Goal: Transaction & Acquisition: Book appointment/travel/reservation

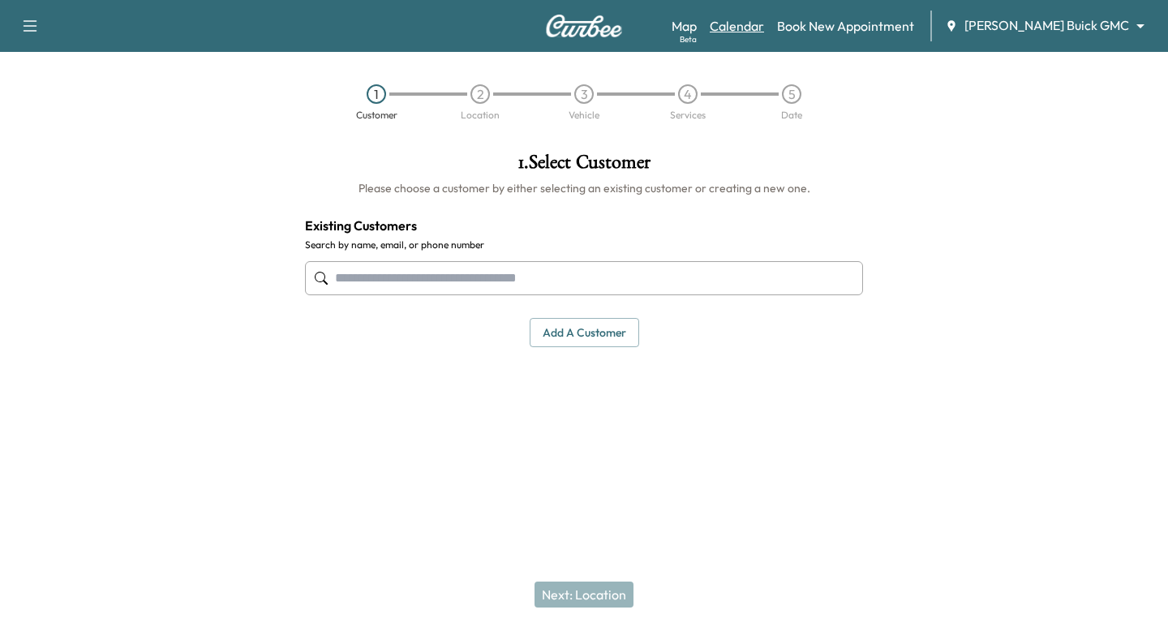
click at [764, 26] on link "Calendar" at bounding box center [737, 25] width 54 height 19
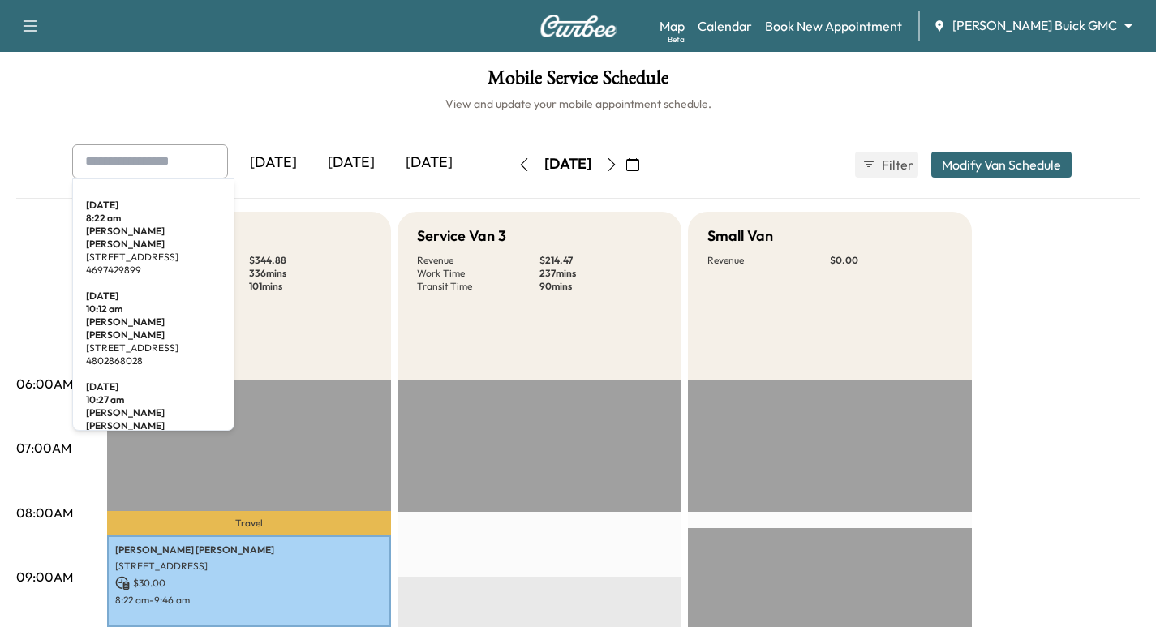
click at [148, 157] on input "text" at bounding box center [150, 161] width 156 height 34
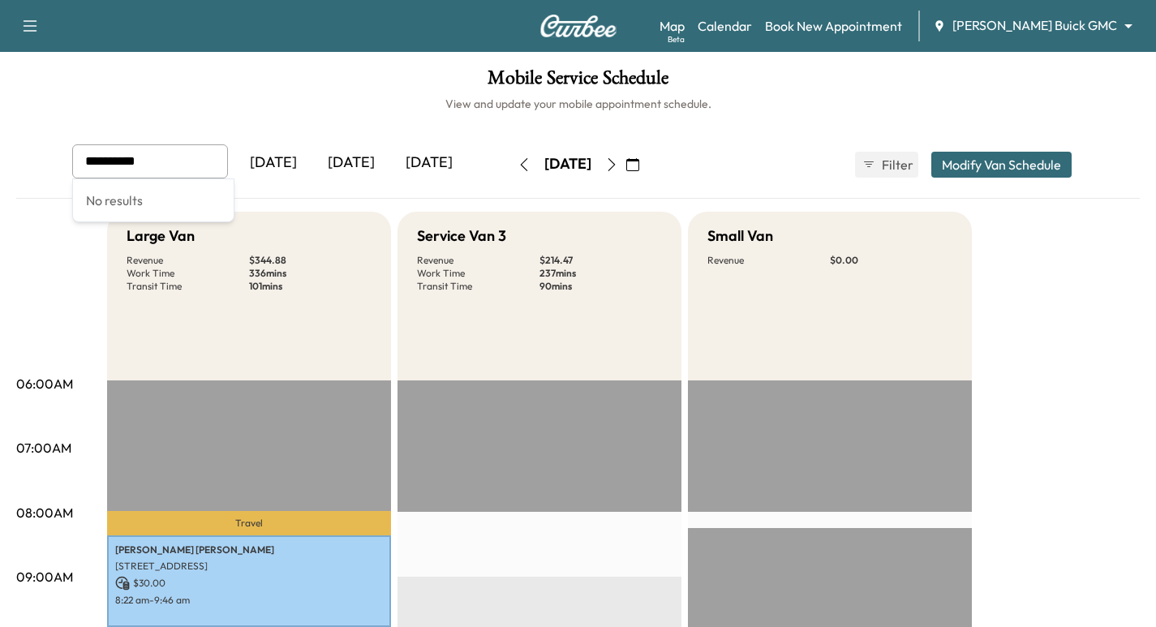
type input "**********"
click at [902, 28] on link "Book New Appointment" at bounding box center [833, 25] width 137 height 19
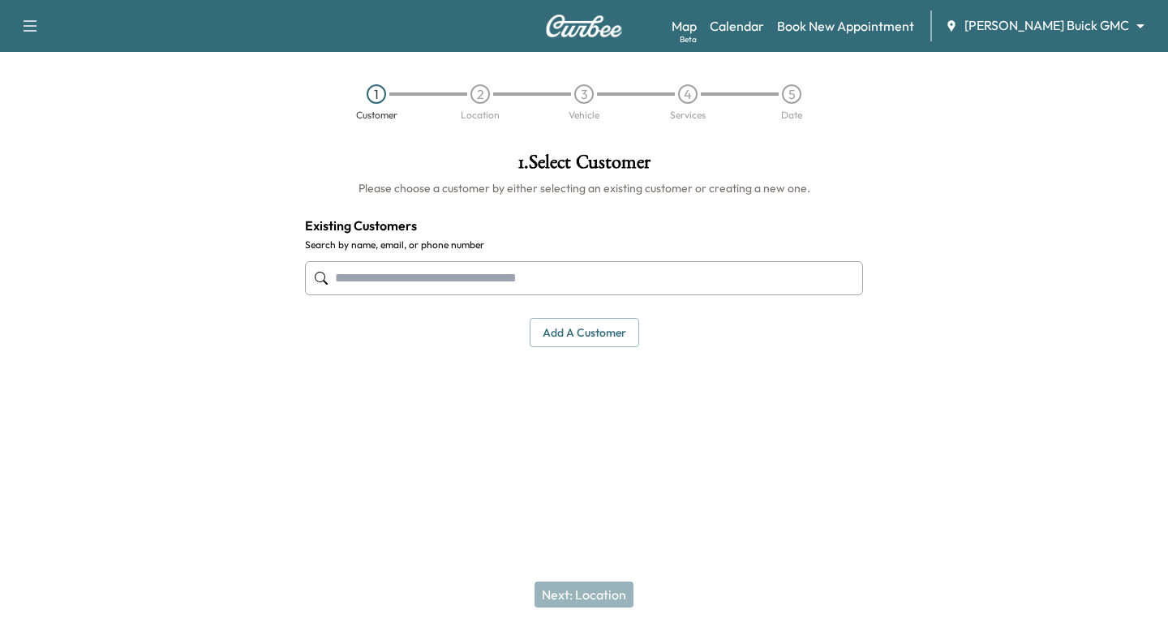
drag, startPoint x: 453, startPoint y: 285, endPoint x: 470, endPoint y: 284, distance: 17.1
click at [456, 284] on input "text" at bounding box center [584, 278] width 558 height 34
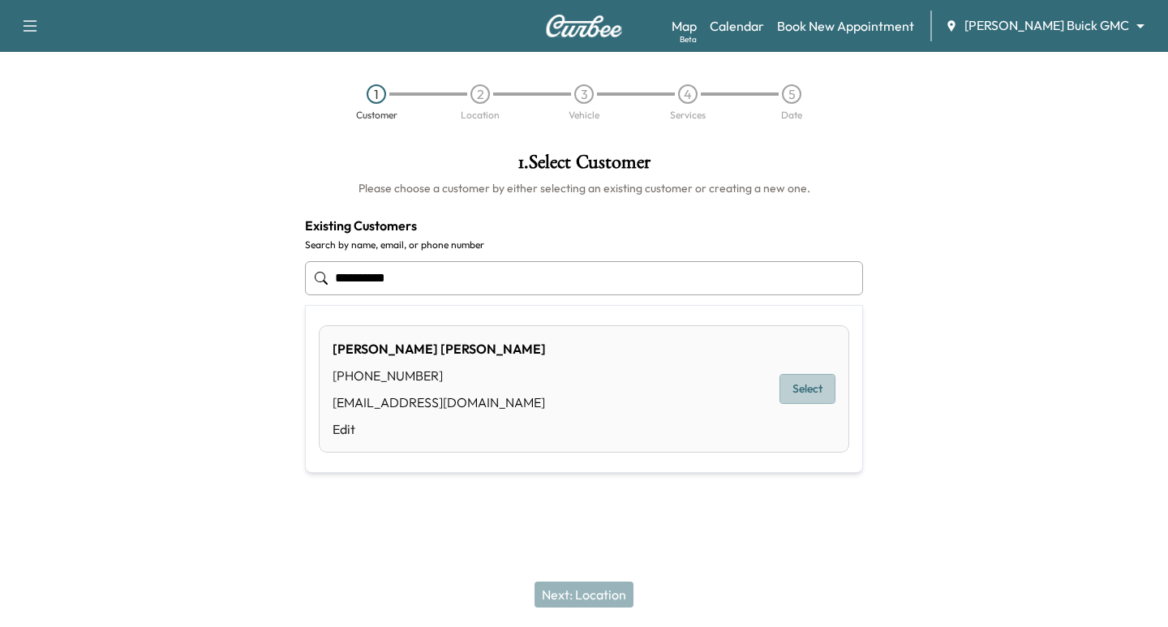
click at [818, 392] on button "Select" at bounding box center [807, 389] width 56 height 30
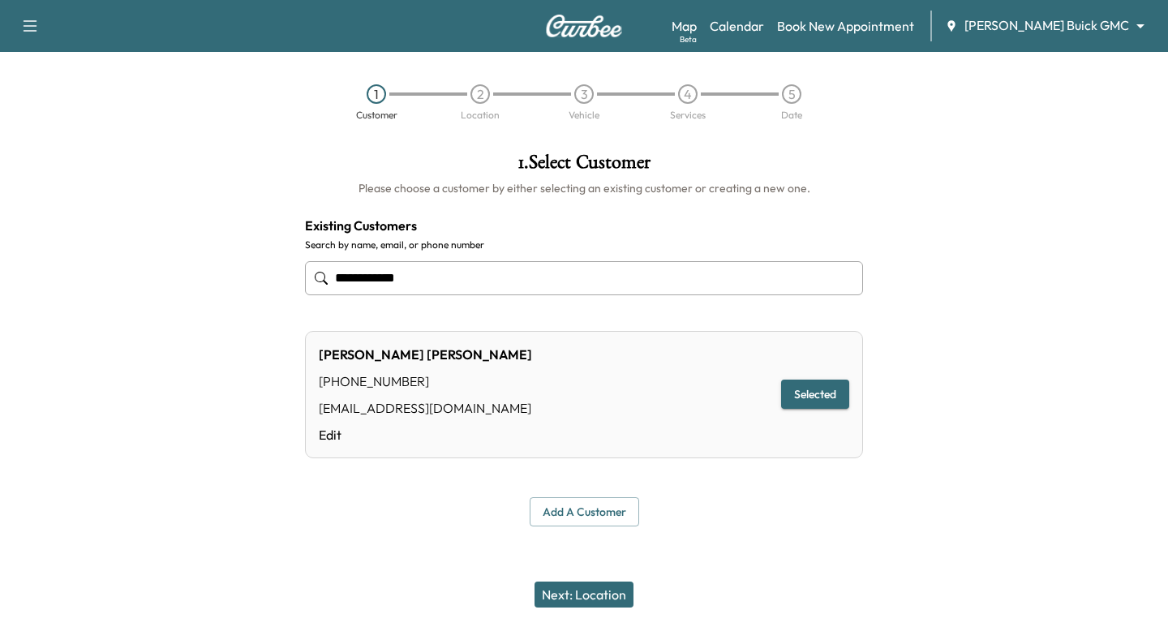
type input "**********"
click at [572, 599] on button "Next: Location" at bounding box center [583, 594] width 99 height 26
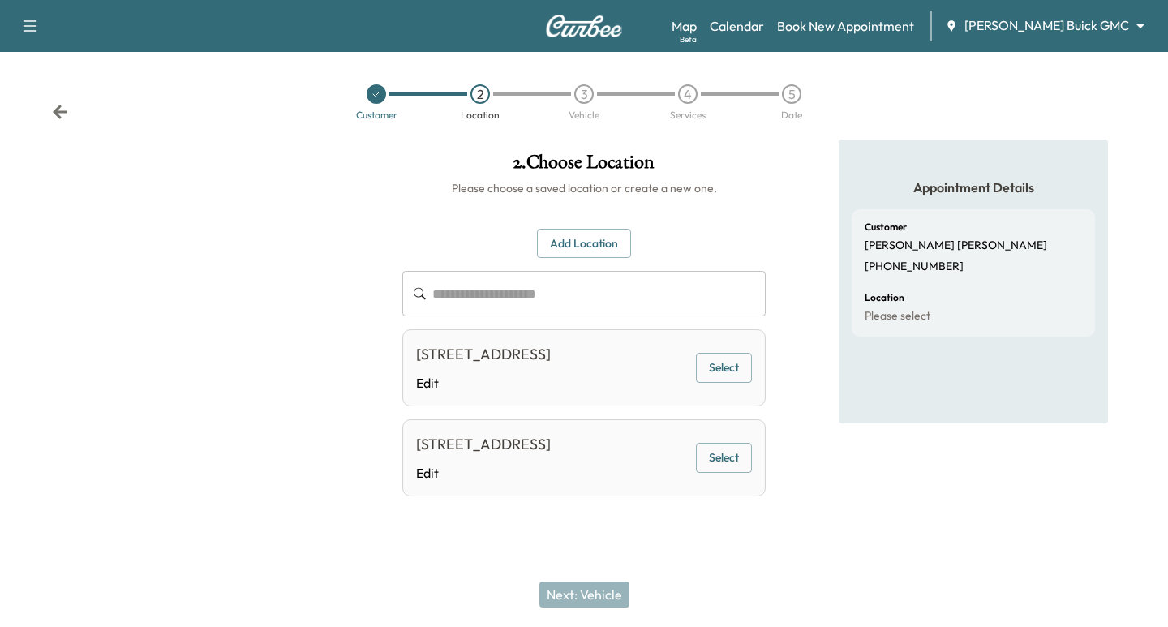
drag, startPoint x: 723, startPoint y: 352, endPoint x: 713, endPoint y: 384, distance: 33.3
click at [718, 354] on div "[STREET_ADDRESS] Edit Select" at bounding box center [583, 367] width 363 height 77
click at [730, 372] on button "Select" at bounding box center [724, 368] width 56 height 30
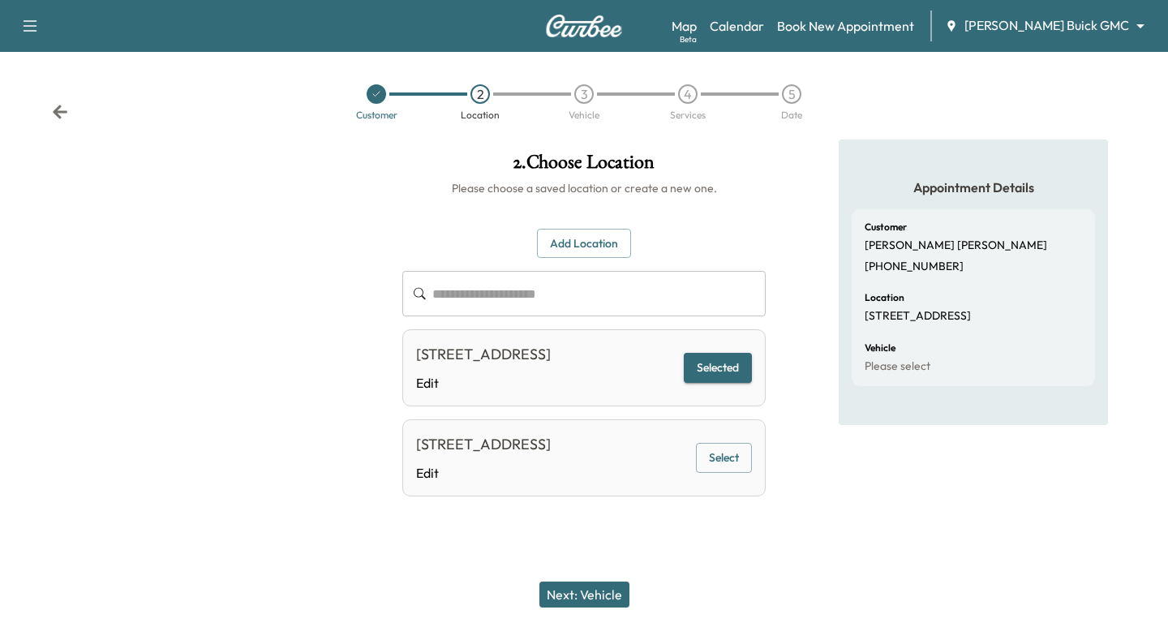
click at [569, 616] on div "Next: Vehicle" at bounding box center [584, 594] width 1168 height 65
click at [600, 594] on button "Next: Vehicle" at bounding box center [584, 594] width 90 height 26
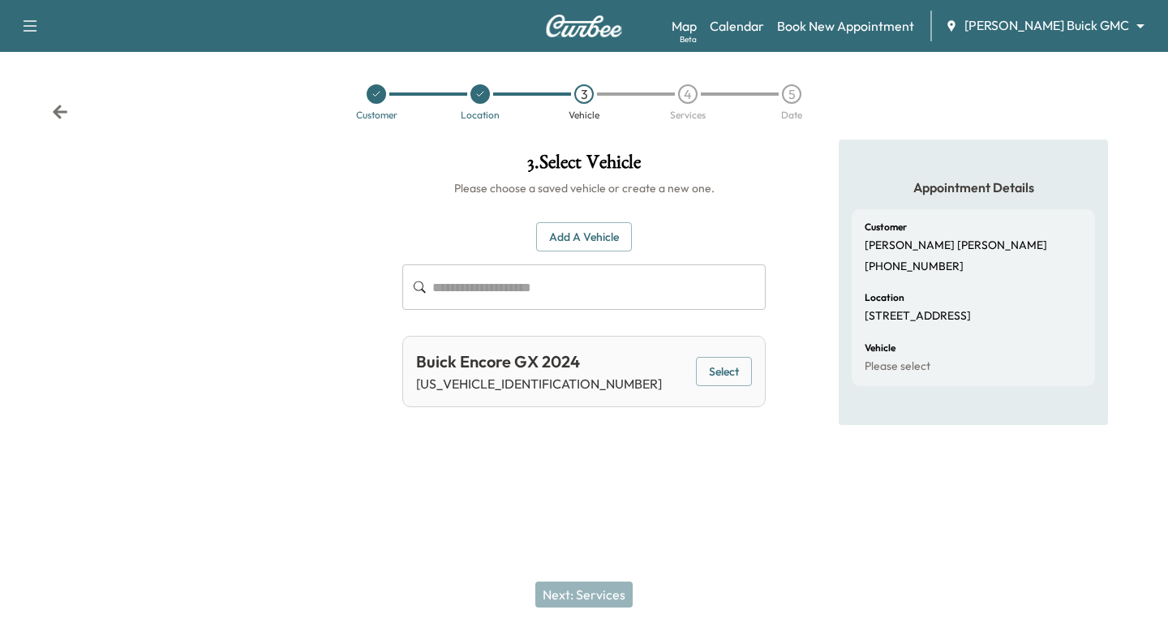
click at [723, 373] on button "Select" at bounding box center [724, 372] width 56 height 30
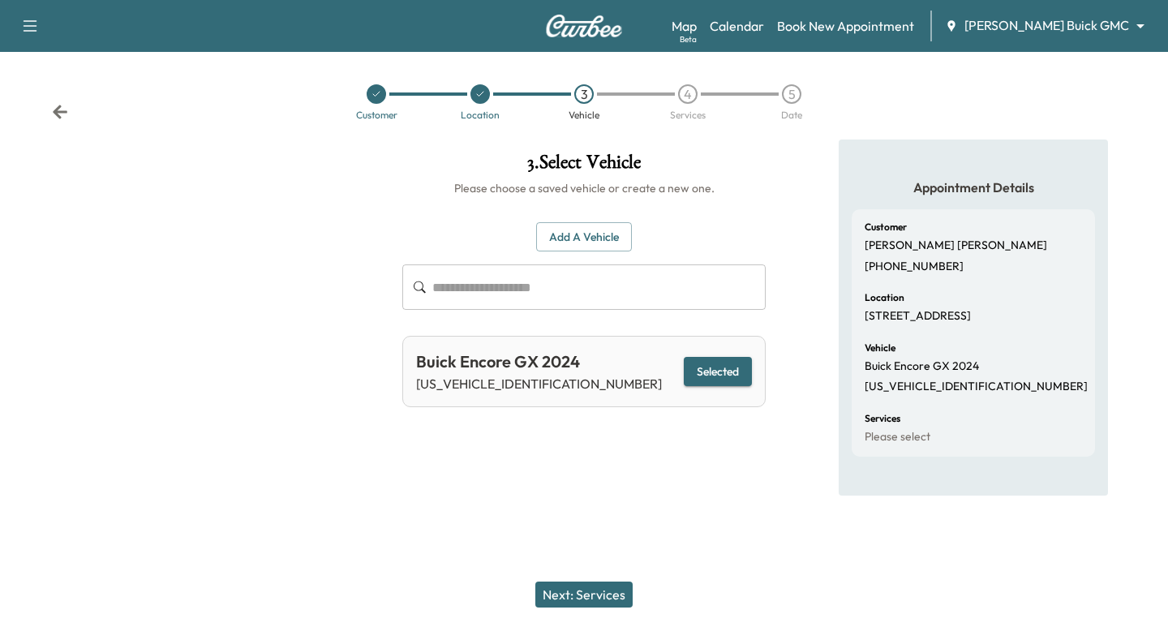
click at [604, 593] on button "Next: Services" at bounding box center [583, 594] width 97 height 26
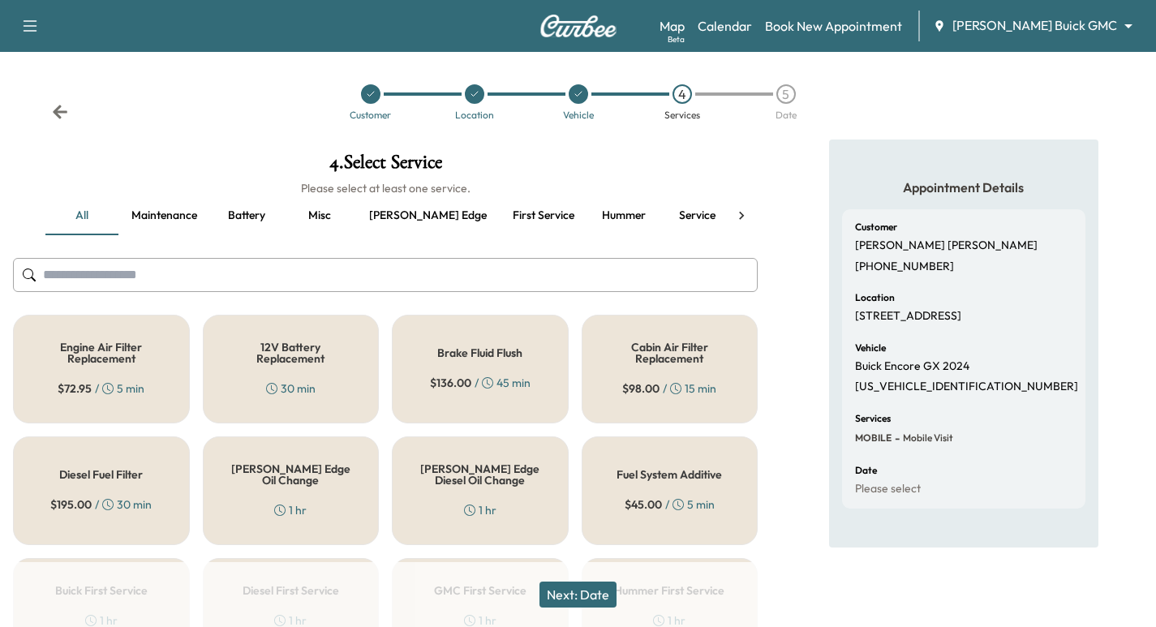
click at [912, 387] on p "[US_VEHICLE_IDENTIFICATION_NUMBER]" at bounding box center [966, 387] width 223 height 15
copy p "[US_VEHICLE_IDENTIFICATION_NUMBER]"
